Goal: Information Seeking & Learning: Learn about a topic

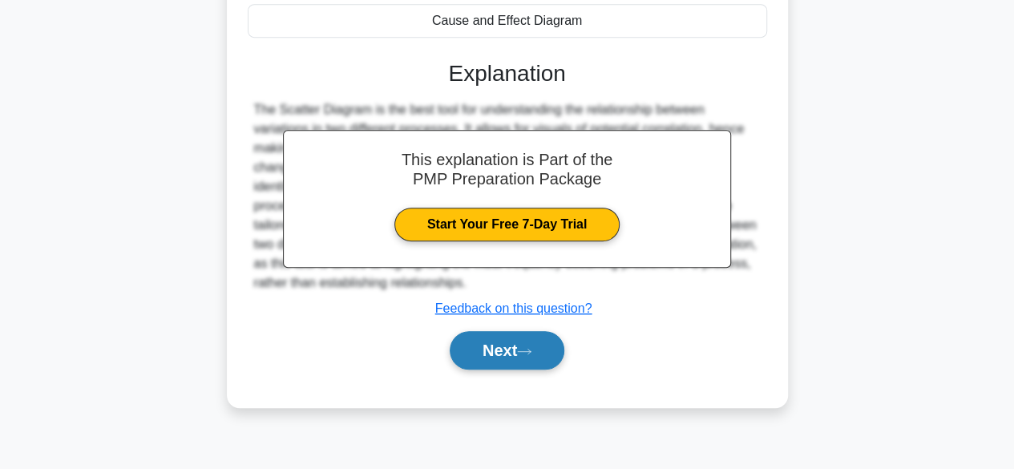
click at [485, 355] on button "Next" at bounding box center [507, 350] width 115 height 38
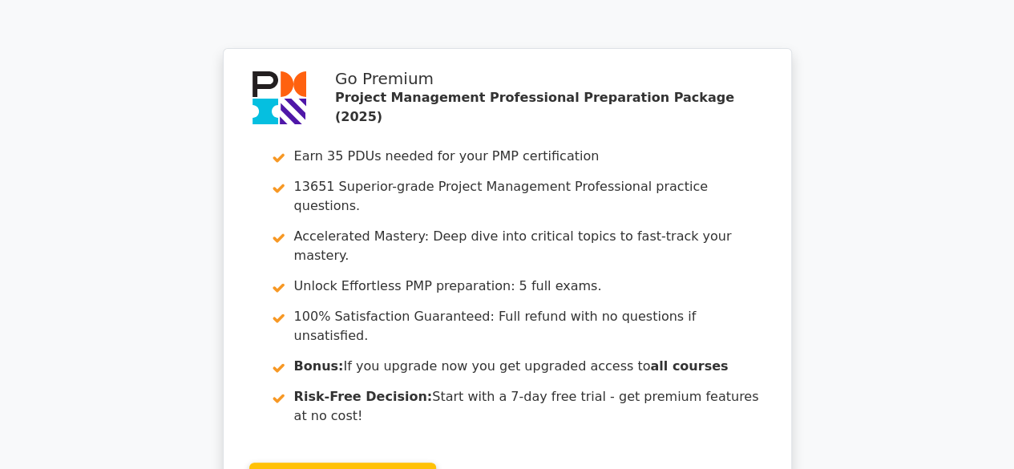
scroll to position [3353, 0]
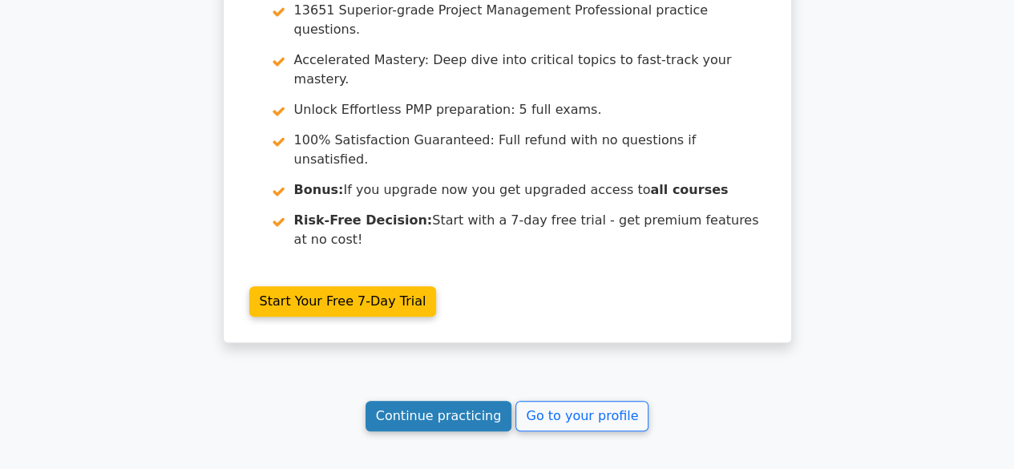
click at [423, 401] on link "Continue practicing" at bounding box center [438, 416] width 147 height 30
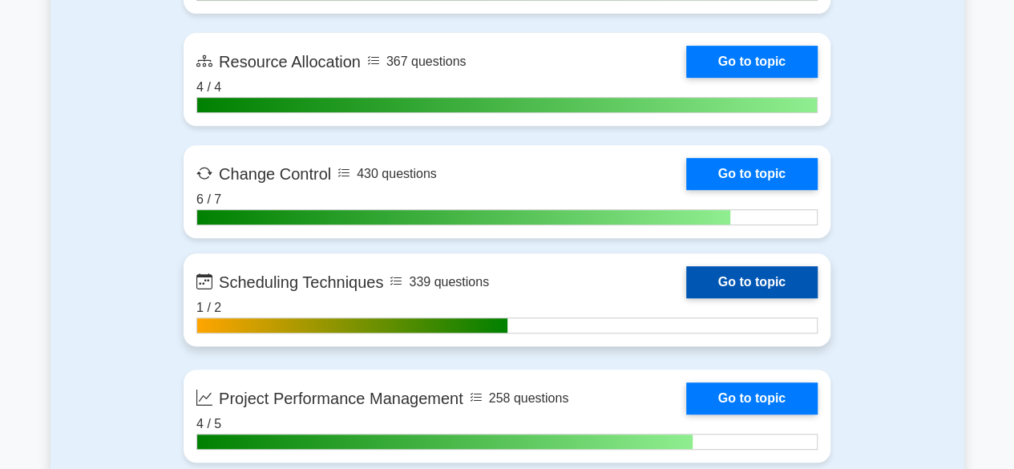
scroll to position [3366, 0]
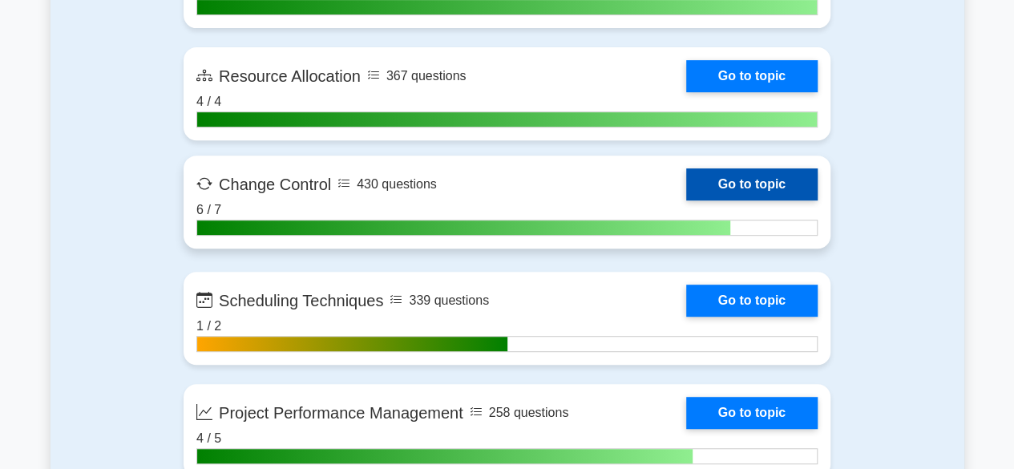
click at [752, 183] on link "Go to topic" at bounding box center [751, 184] width 131 height 32
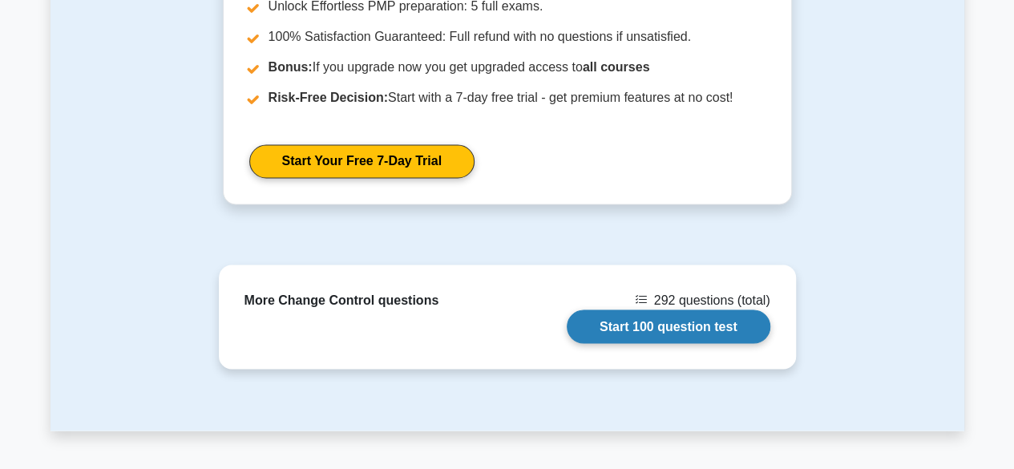
scroll to position [1282, 0]
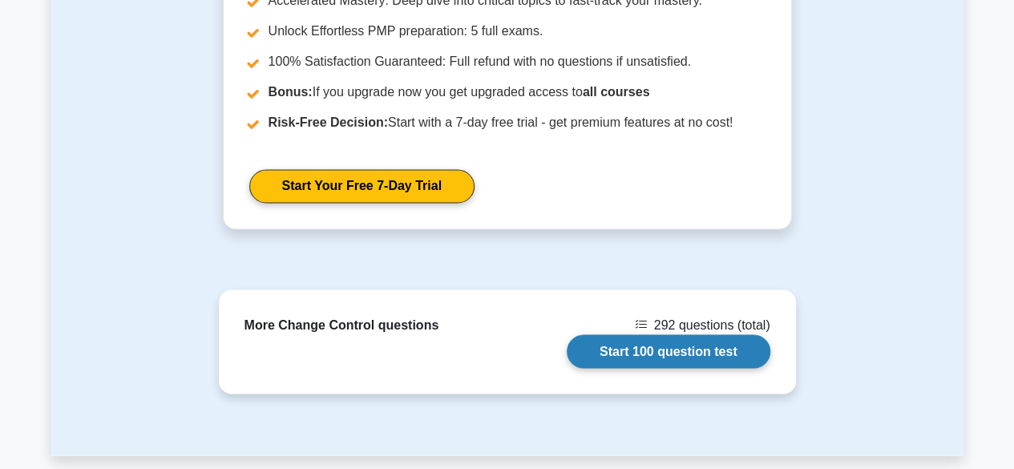
click at [639, 344] on link "Start 100 question test" at bounding box center [669, 351] width 204 height 34
